Goal: Information Seeking & Learning: Learn about a topic

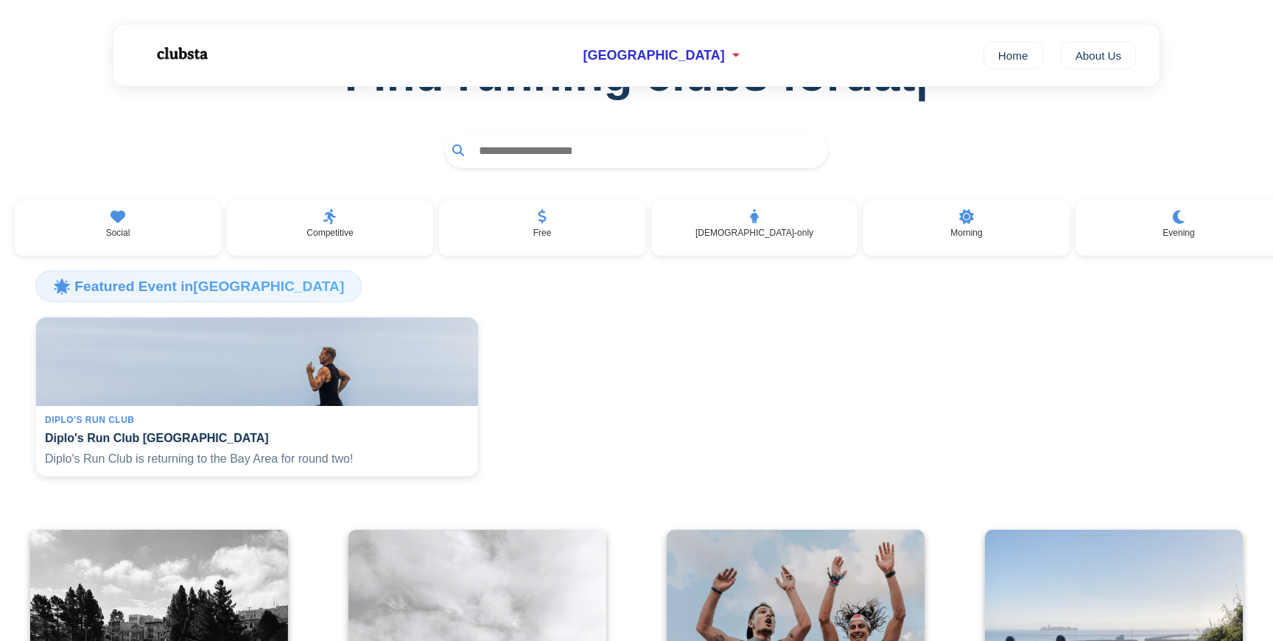
scroll to position [212, 0]
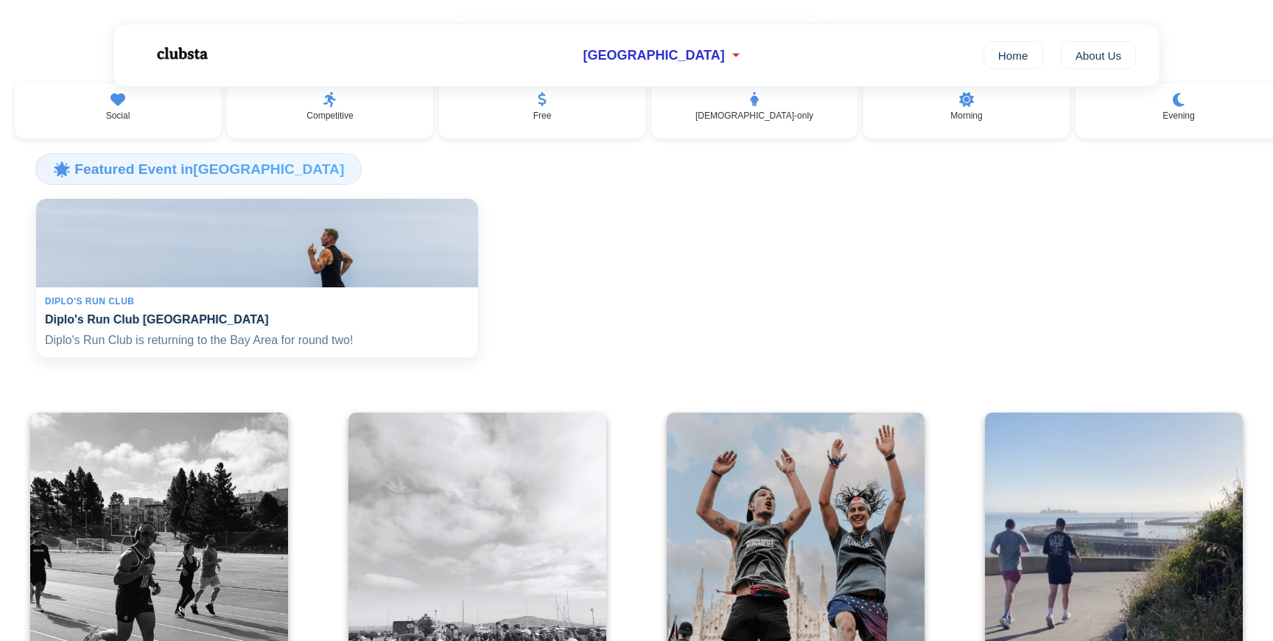
click at [247, 326] on h4 "Diplo's Run Club [GEOGRAPHIC_DATA]" at bounding box center [257, 319] width 424 height 14
click at [119, 264] on img at bounding box center [256, 242] width 455 height 91
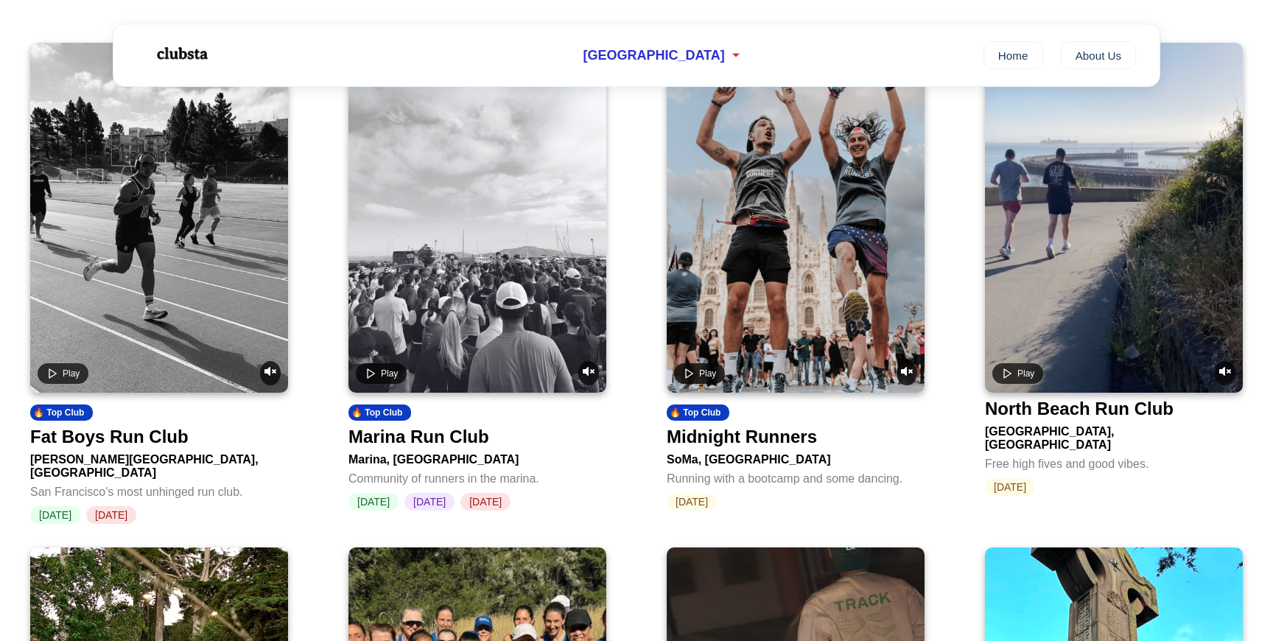
scroll to position [585, 0]
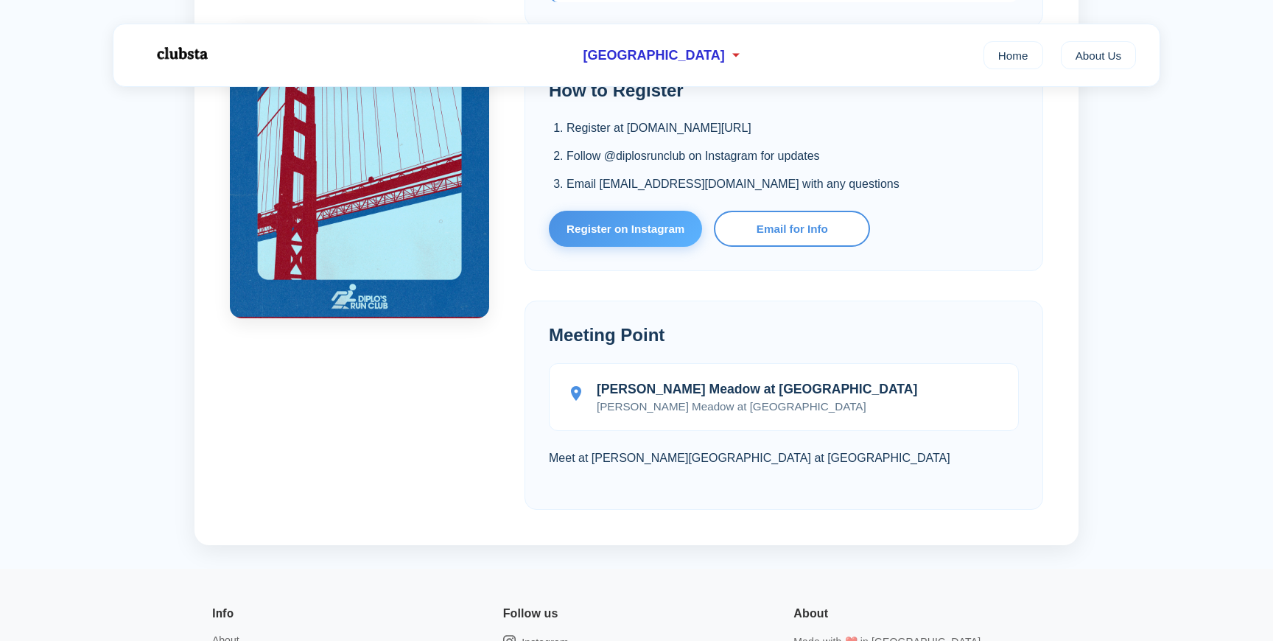
scroll to position [948, 0]
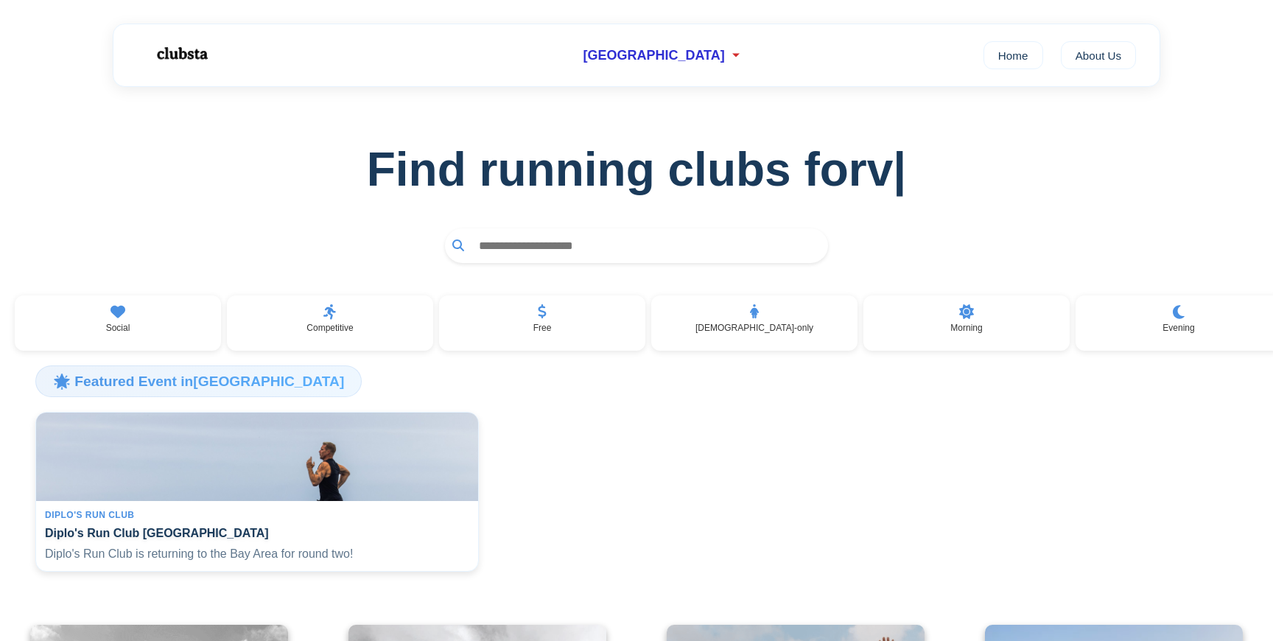
scroll to position [585, 0]
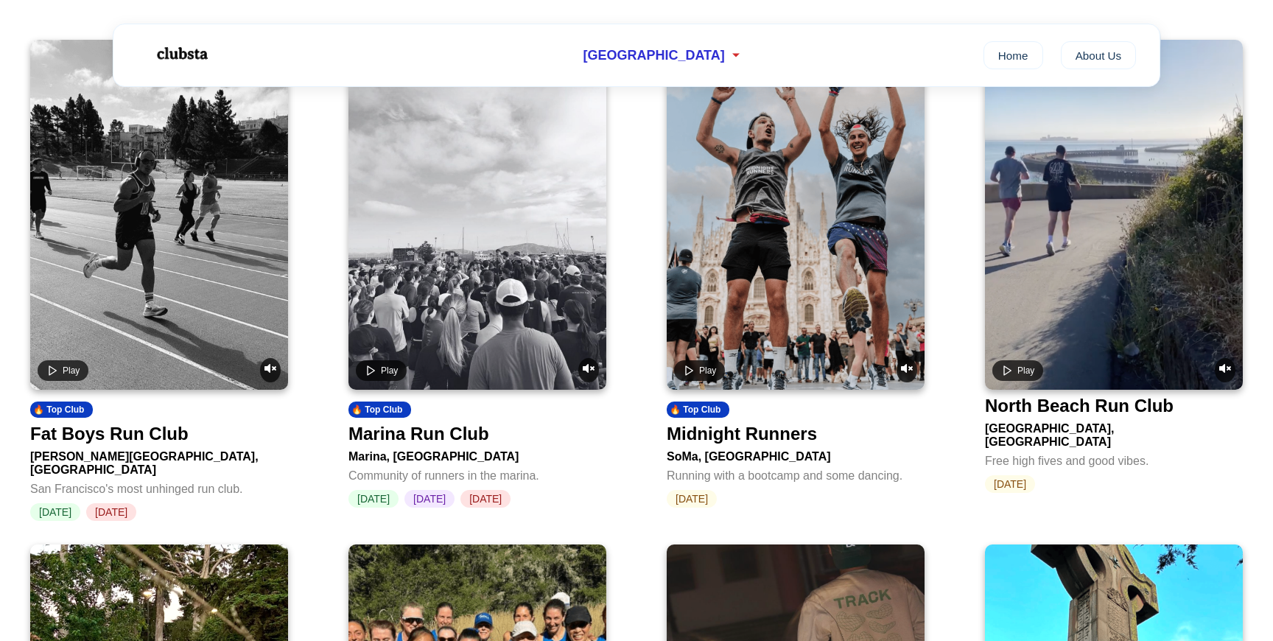
click at [163, 276] on video at bounding box center [159, 215] width 258 height 350
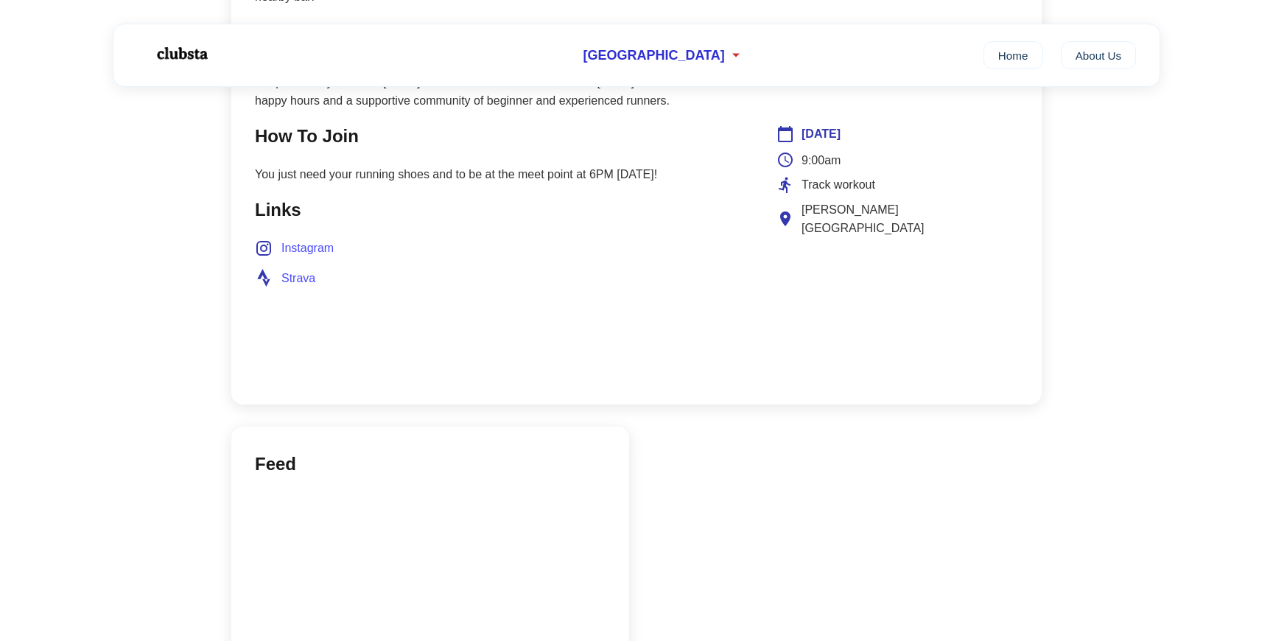
scroll to position [905, 0]
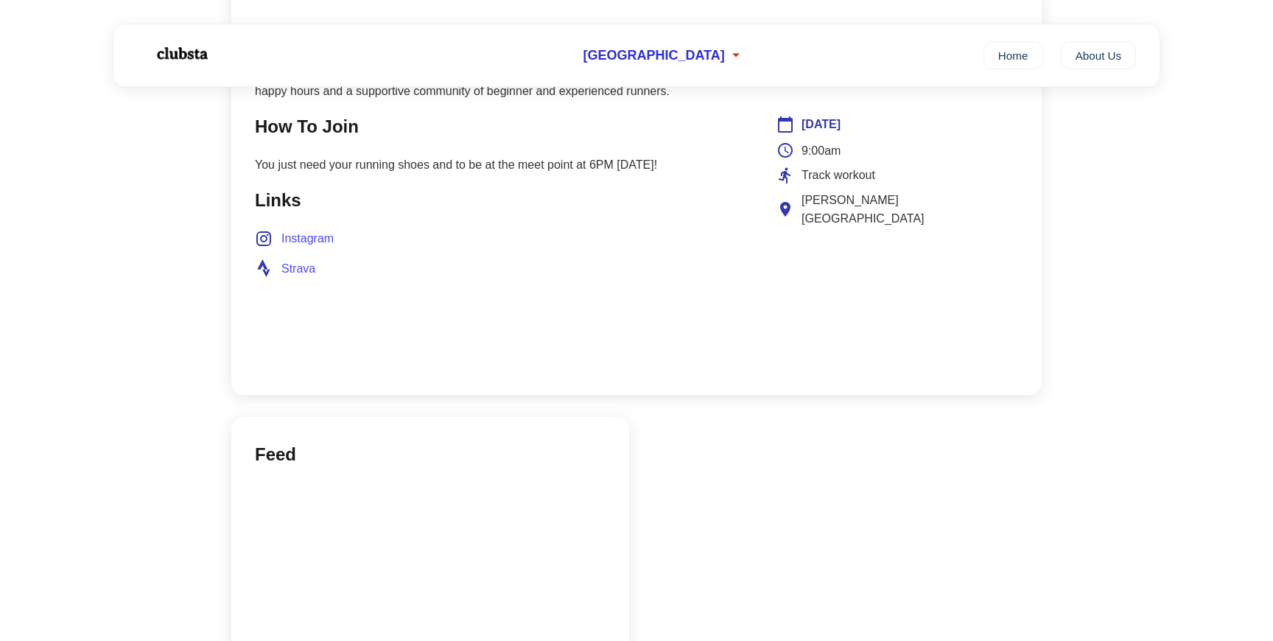
click at [322, 229] on span "Instagram" at bounding box center [307, 238] width 52 height 19
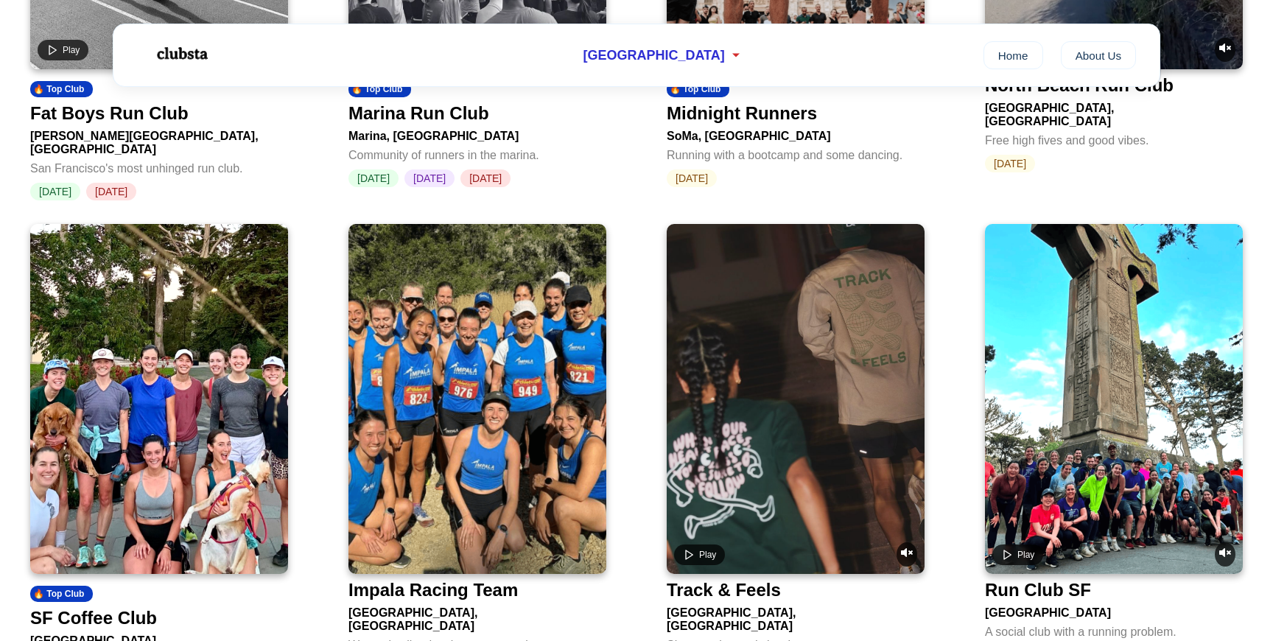
scroll to position [585, 0]
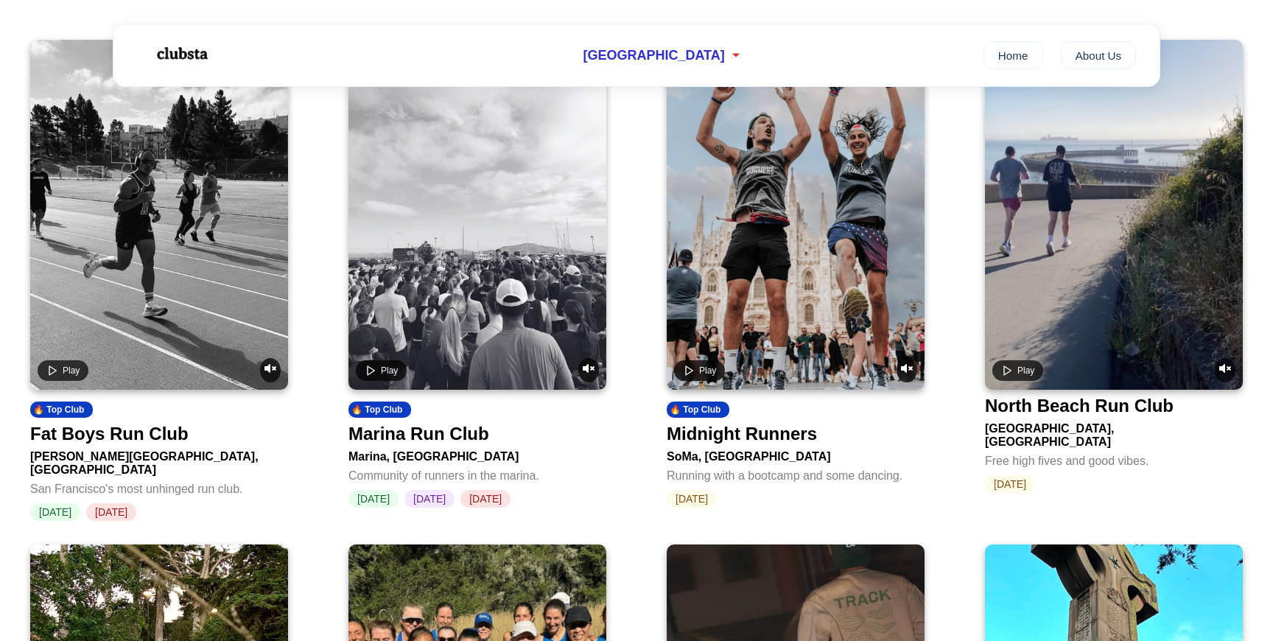
click at [527, 224] on video at bounding box center [477, 215] width 258 height 350
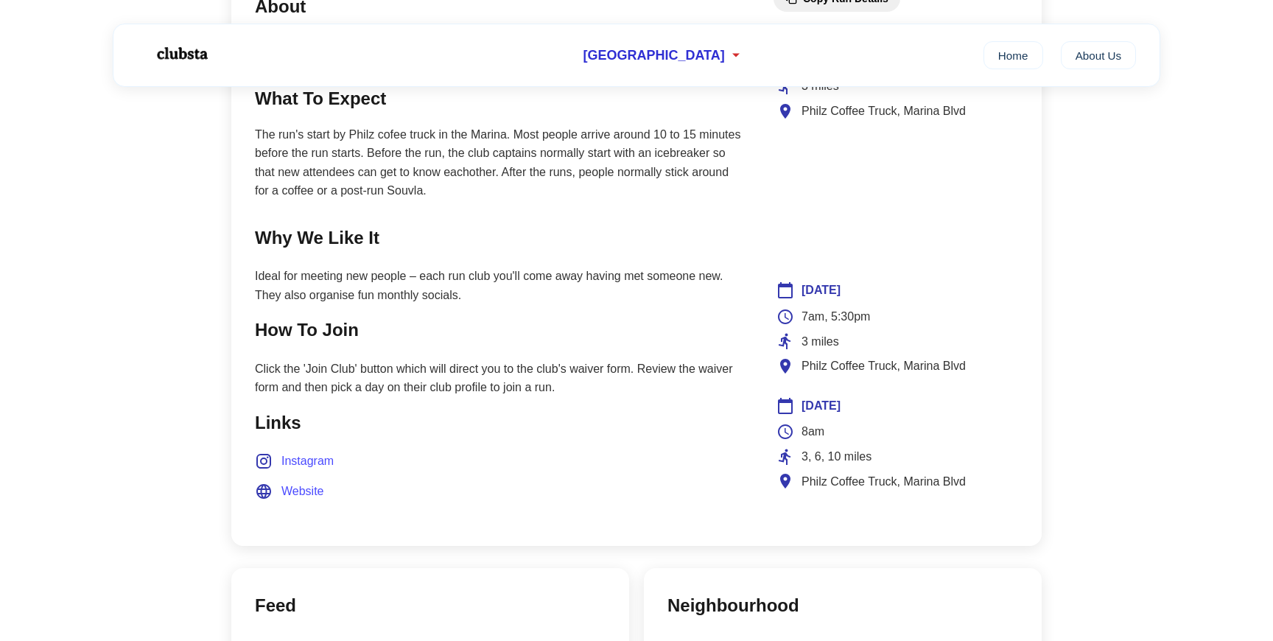
scroll to position [726, 0]
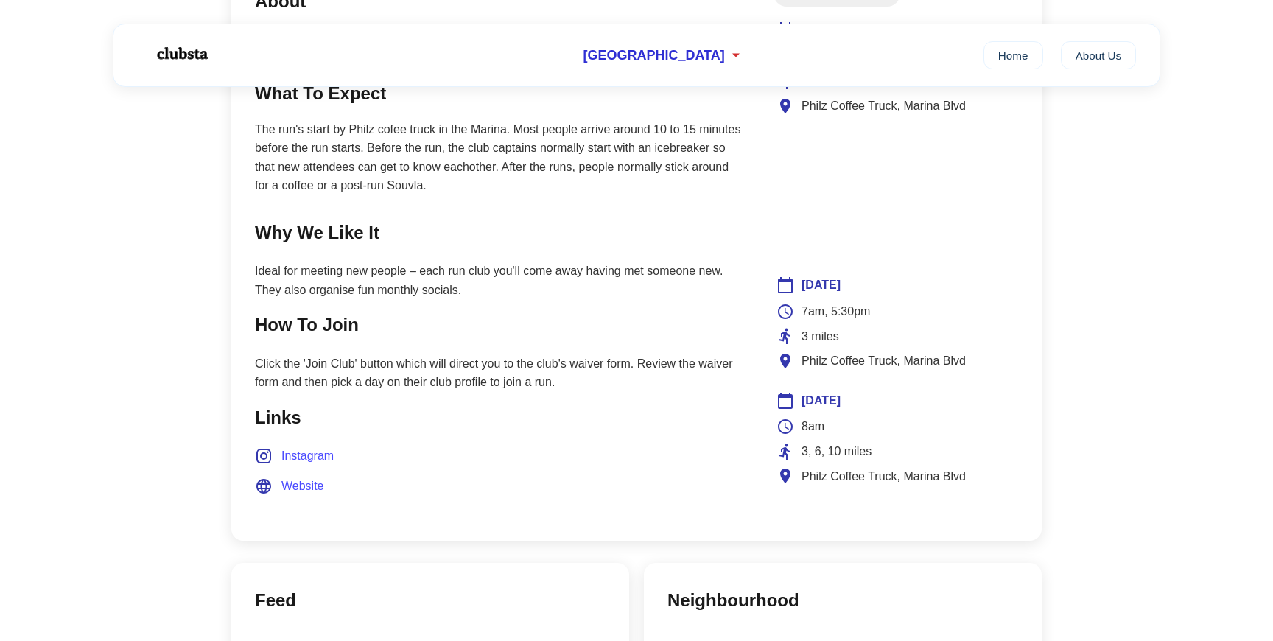
click at [314, 452] on span "Instagram" at bounding box center [307, 455] width 52 height 19
click at [219, 374] on div "← Back Copy Club Link Marina Run Club (MRC) Marina, San Francisco Join Club Abo…" at bounding box center [637, 231] width 840 height 1741
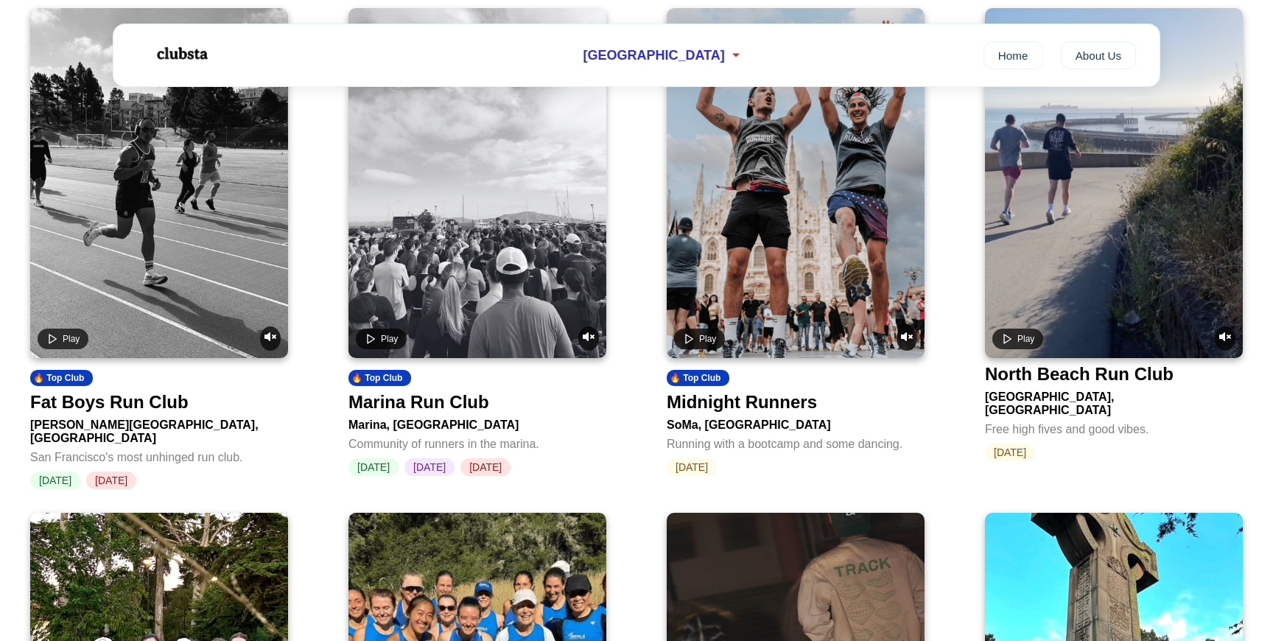
scroll to position [643, 0]
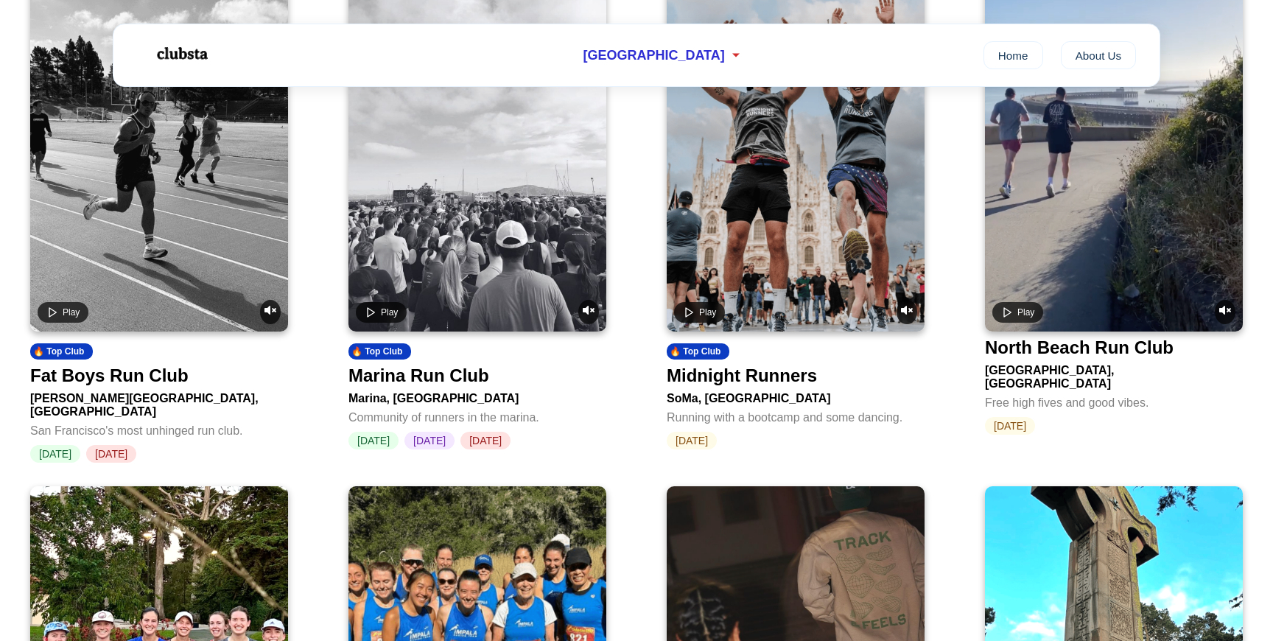
click at [1157, 203] on video at bounding box center [1114, 157] width 258 height 350
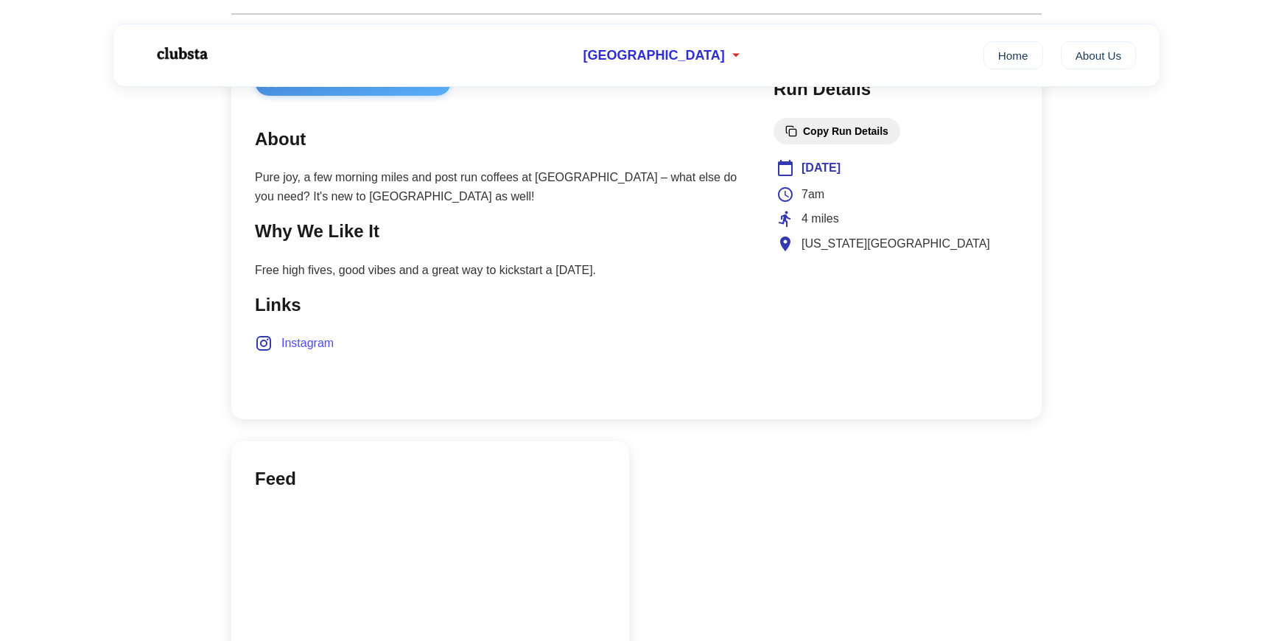
scroll to position [606, 0]
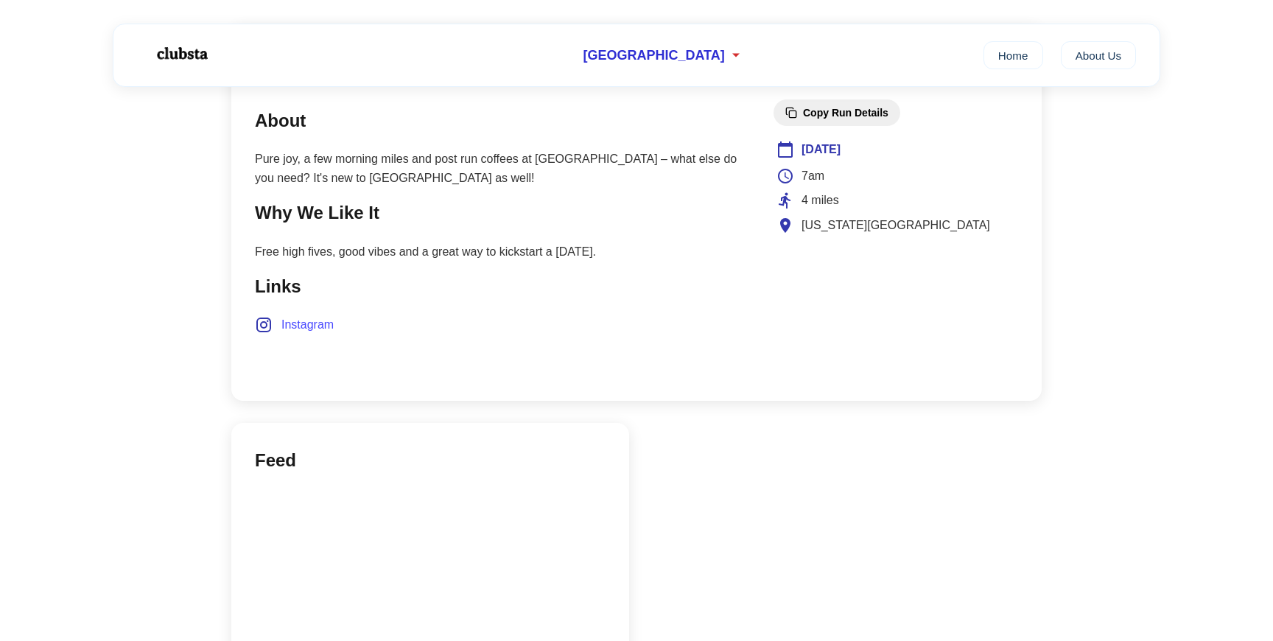
click at [319, 332] on span "Instagram" at bounding box center [307, 324] width 52 height 19
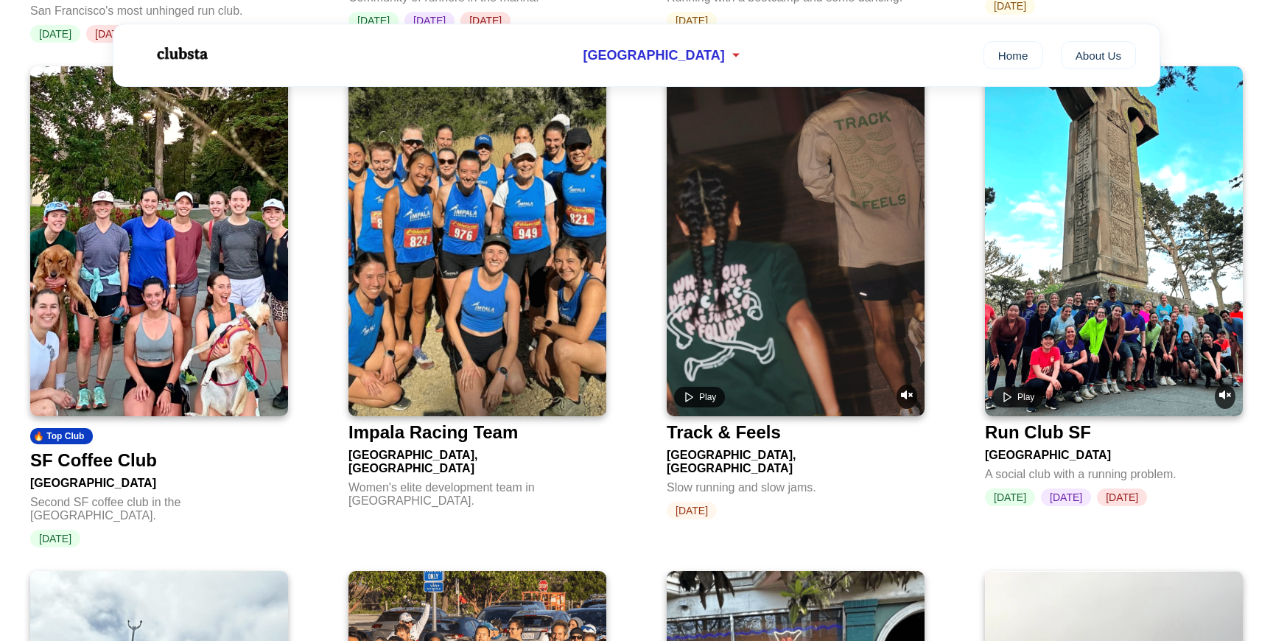
scroll to position [1086, 0]
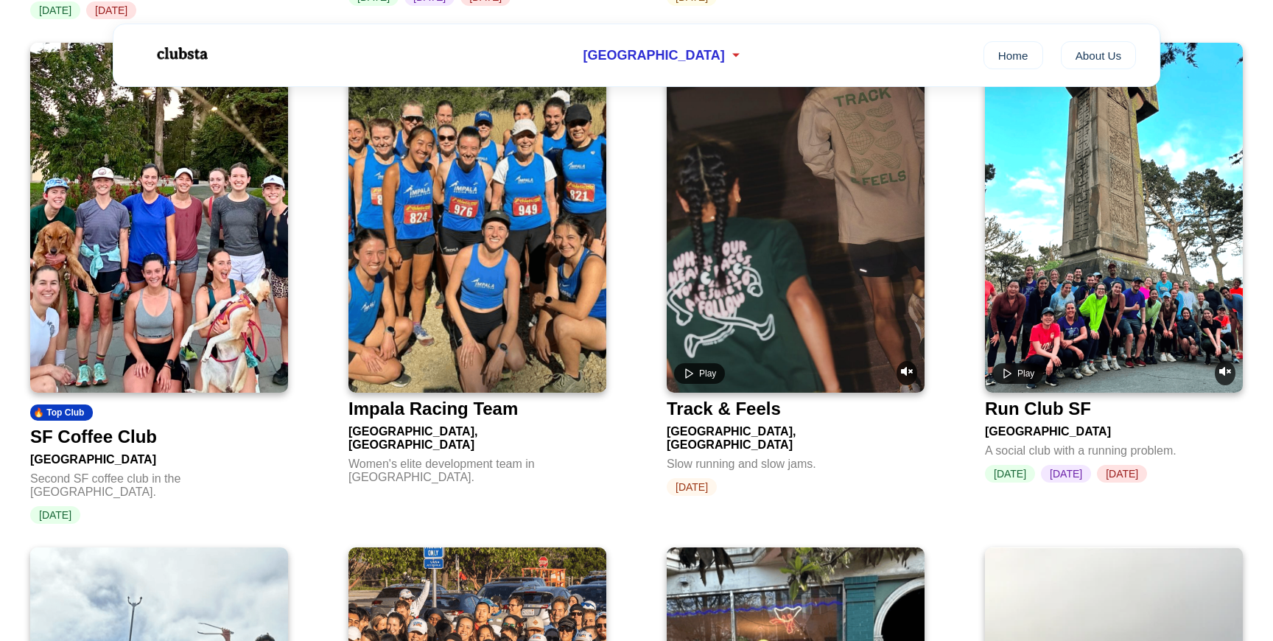
click at [155, 252] on img at bounding box center [159, 218] width 258 height 350
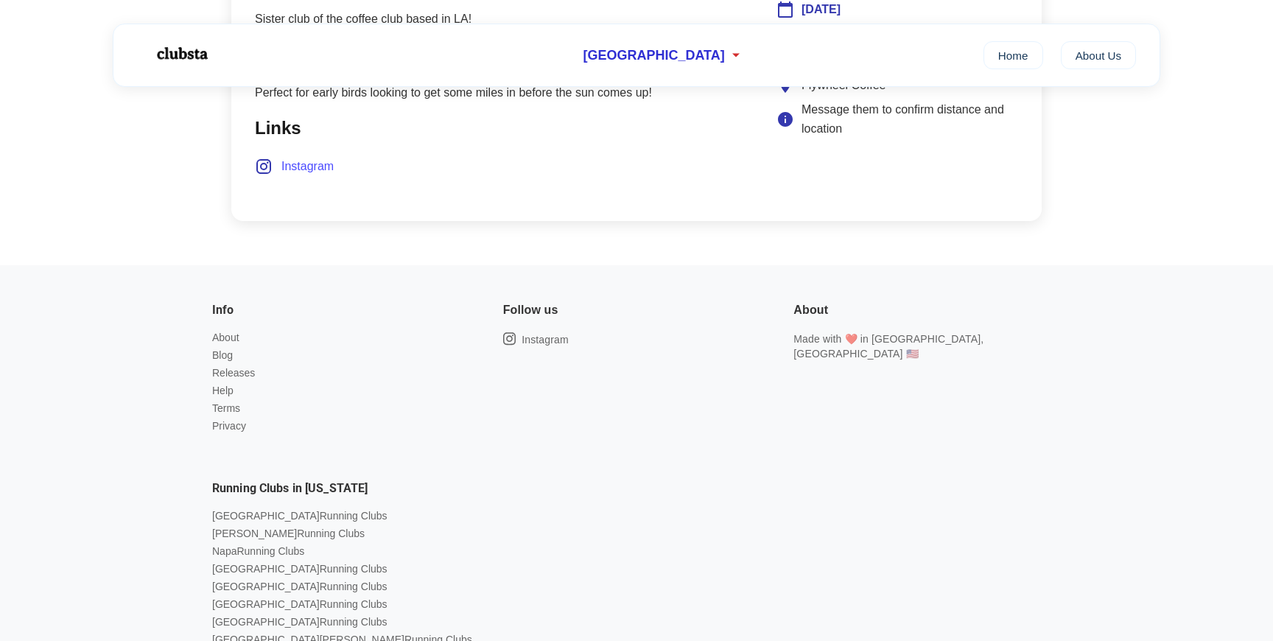
scroll to position [654, 0]
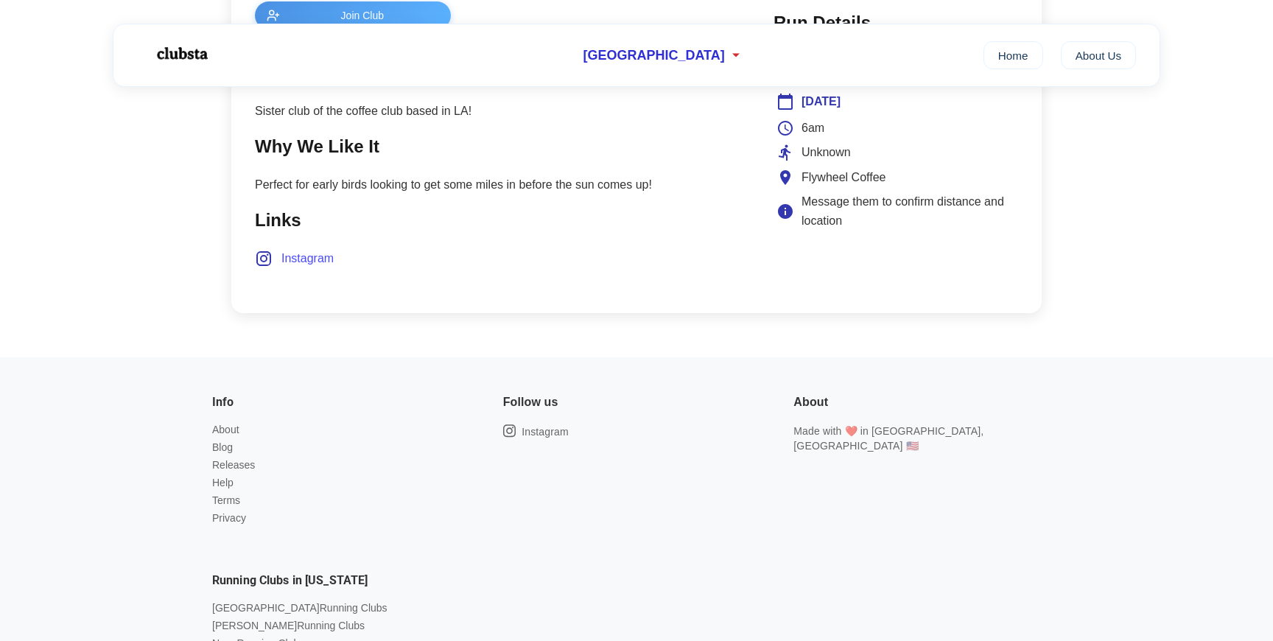
click at [305, 262] on span "Instagram" at bounding box center [307, 258] width 52 height 19
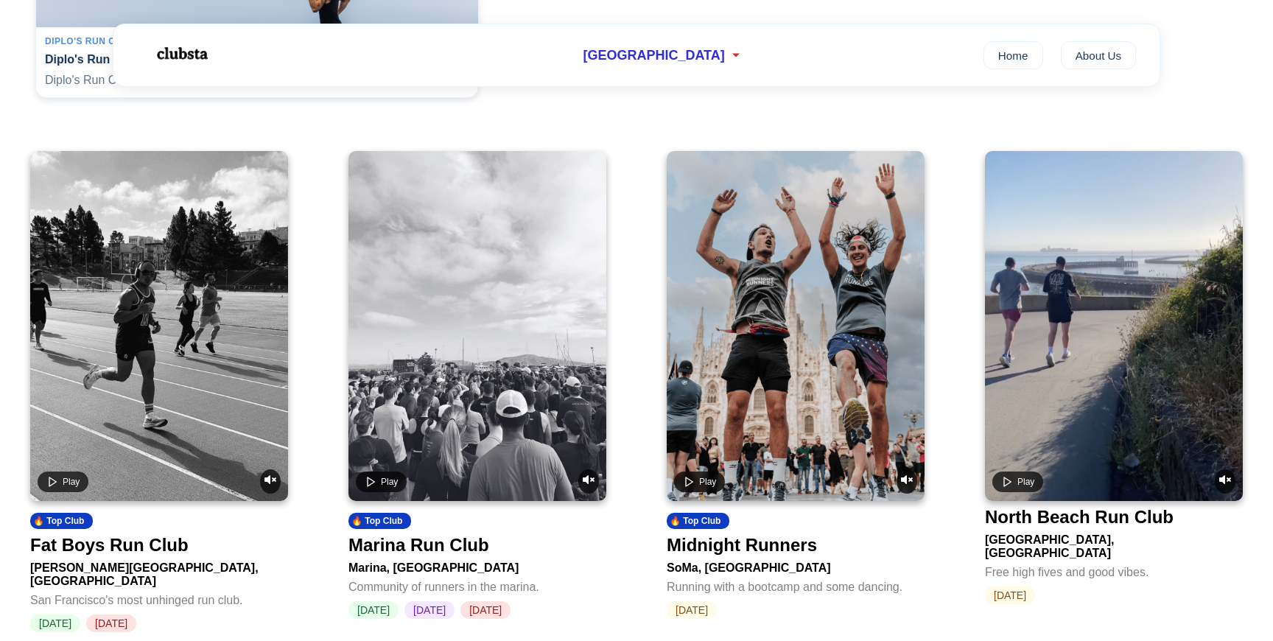
scroll to position [486, 0]
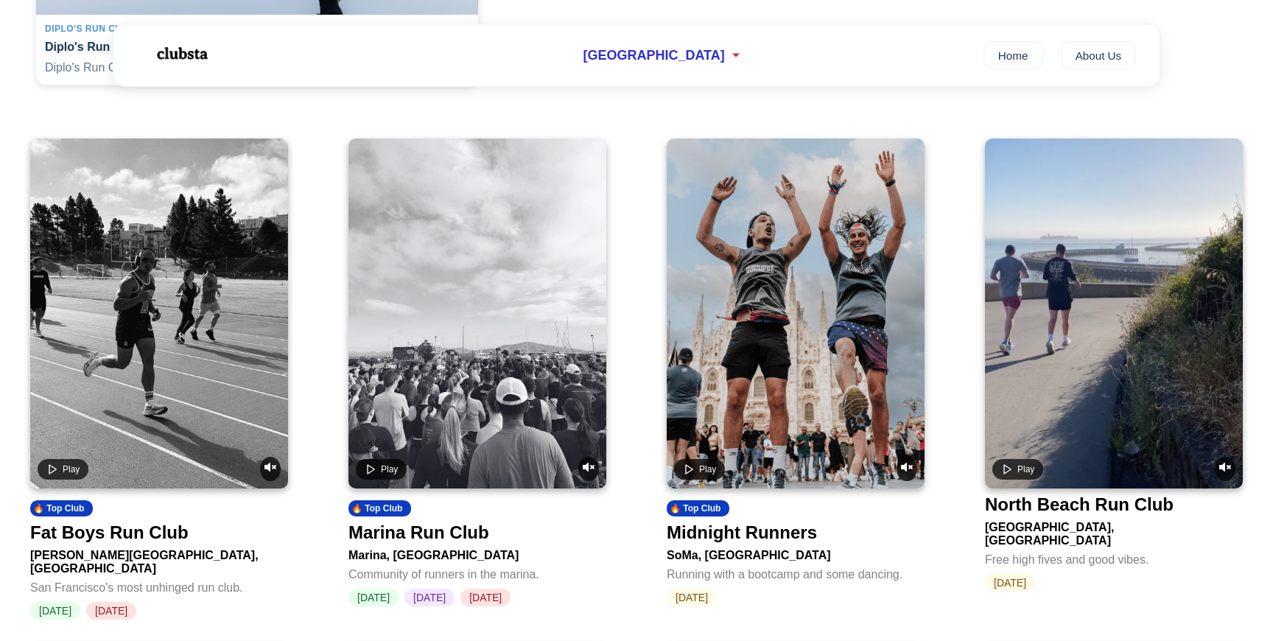
click at [718, 364] on video at bounding box center [796, 313] width 258 height 350
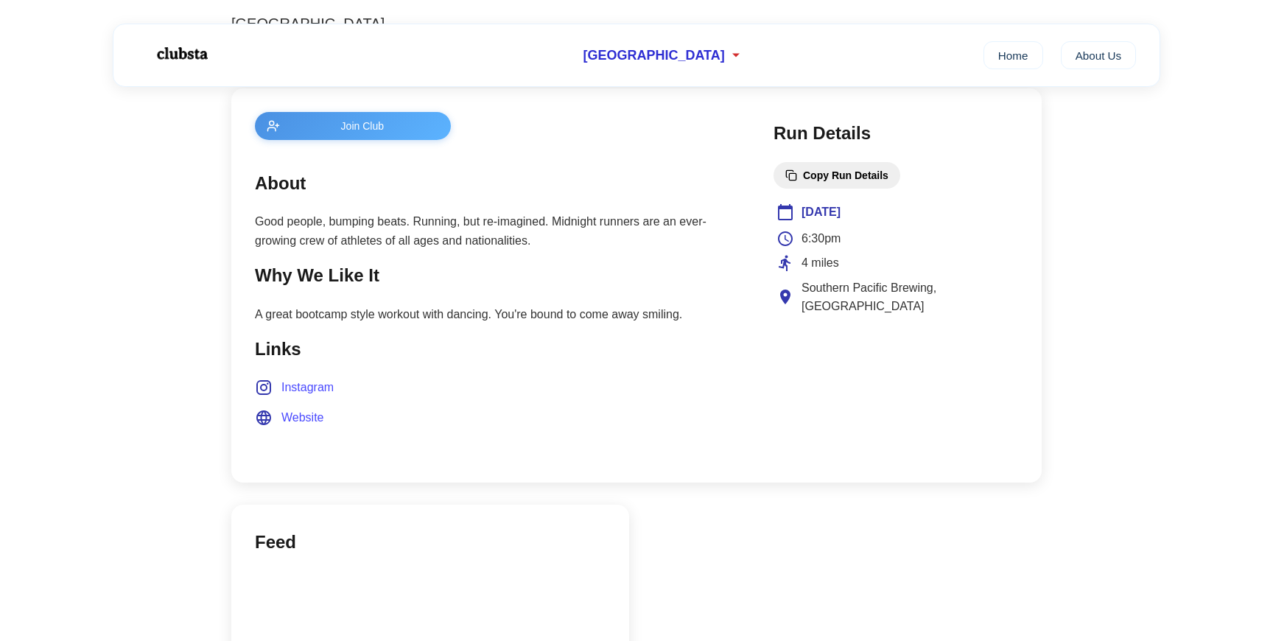
scroll to position [560, 0]
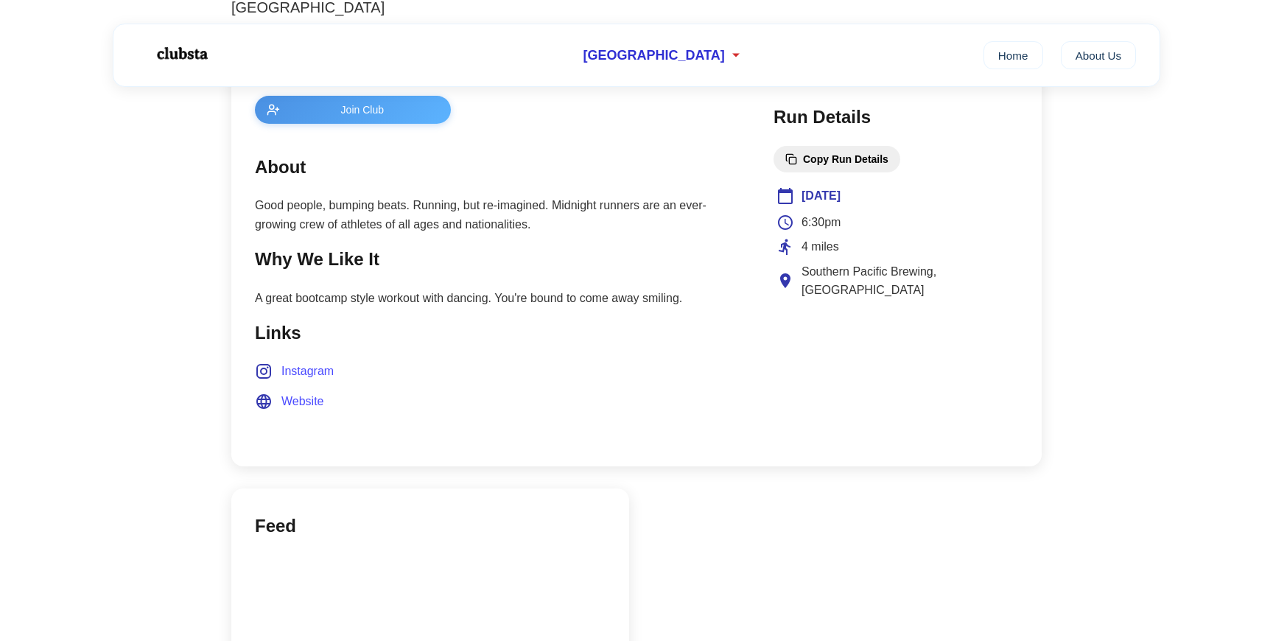
click at [316, 376] on span "Instagram" at bounding box center [307, 371] width 52 height 19
